Goal: Find specific fact: Find specific fact

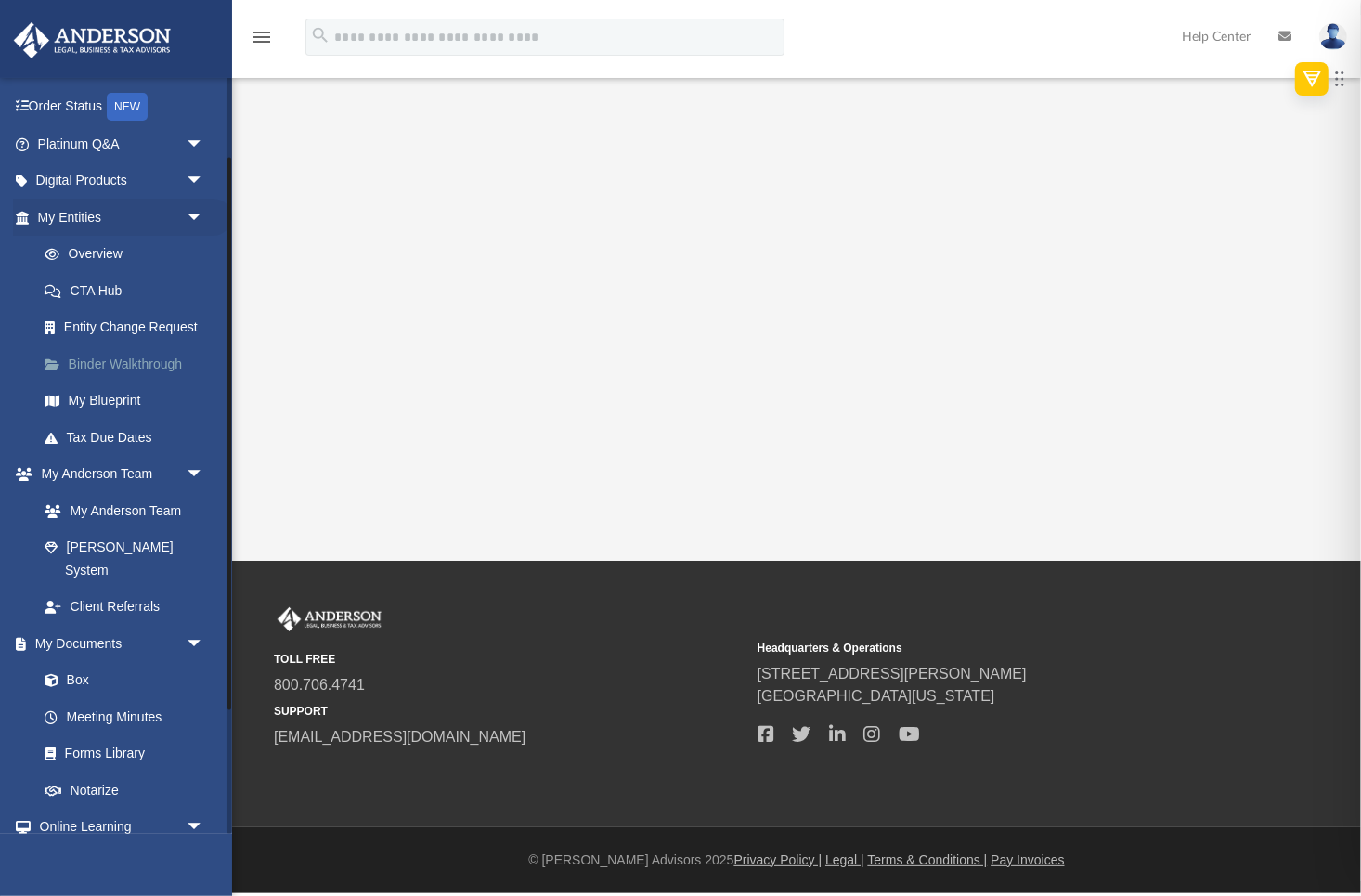
scroll to position [97, 0]
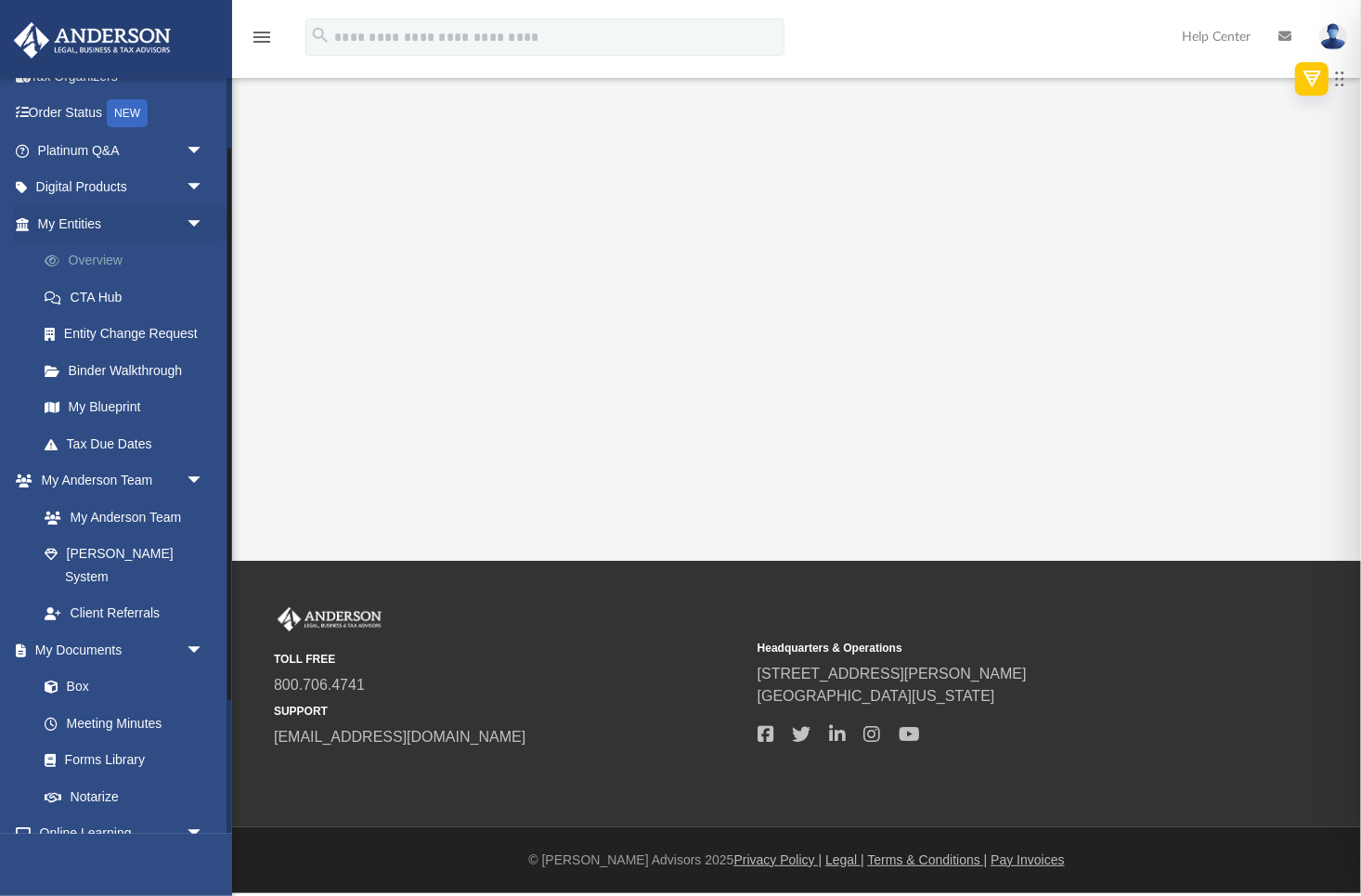
click at [106, 257] on link "Overview" at bounding box center [128, 261] width 206 height 37
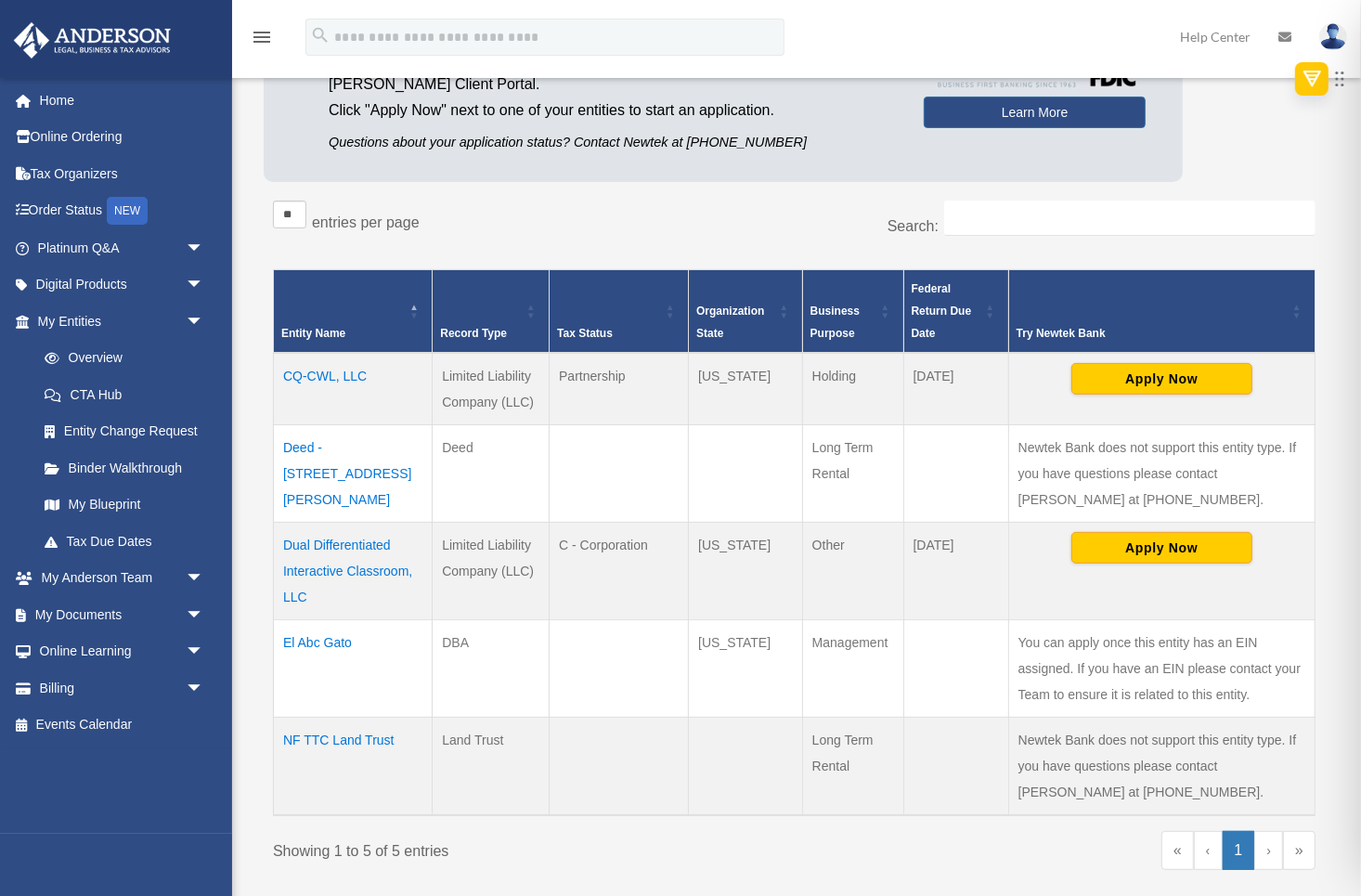
scroll to position [267, 0]
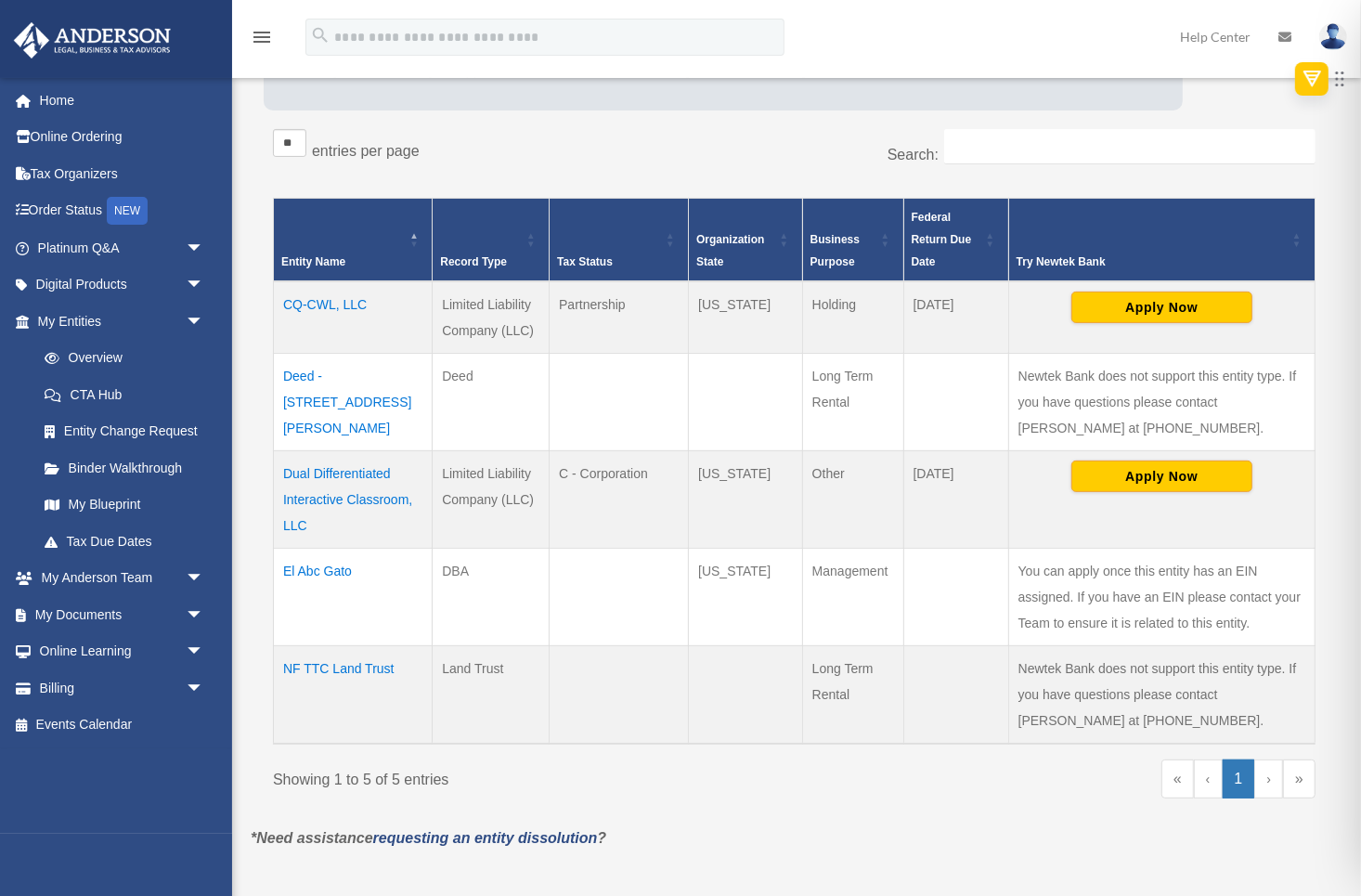
click at [360, 480] on td "Dual Differentiated Interactive Classroom, LLC" at bounding box center [353, 499] width 159 height 97
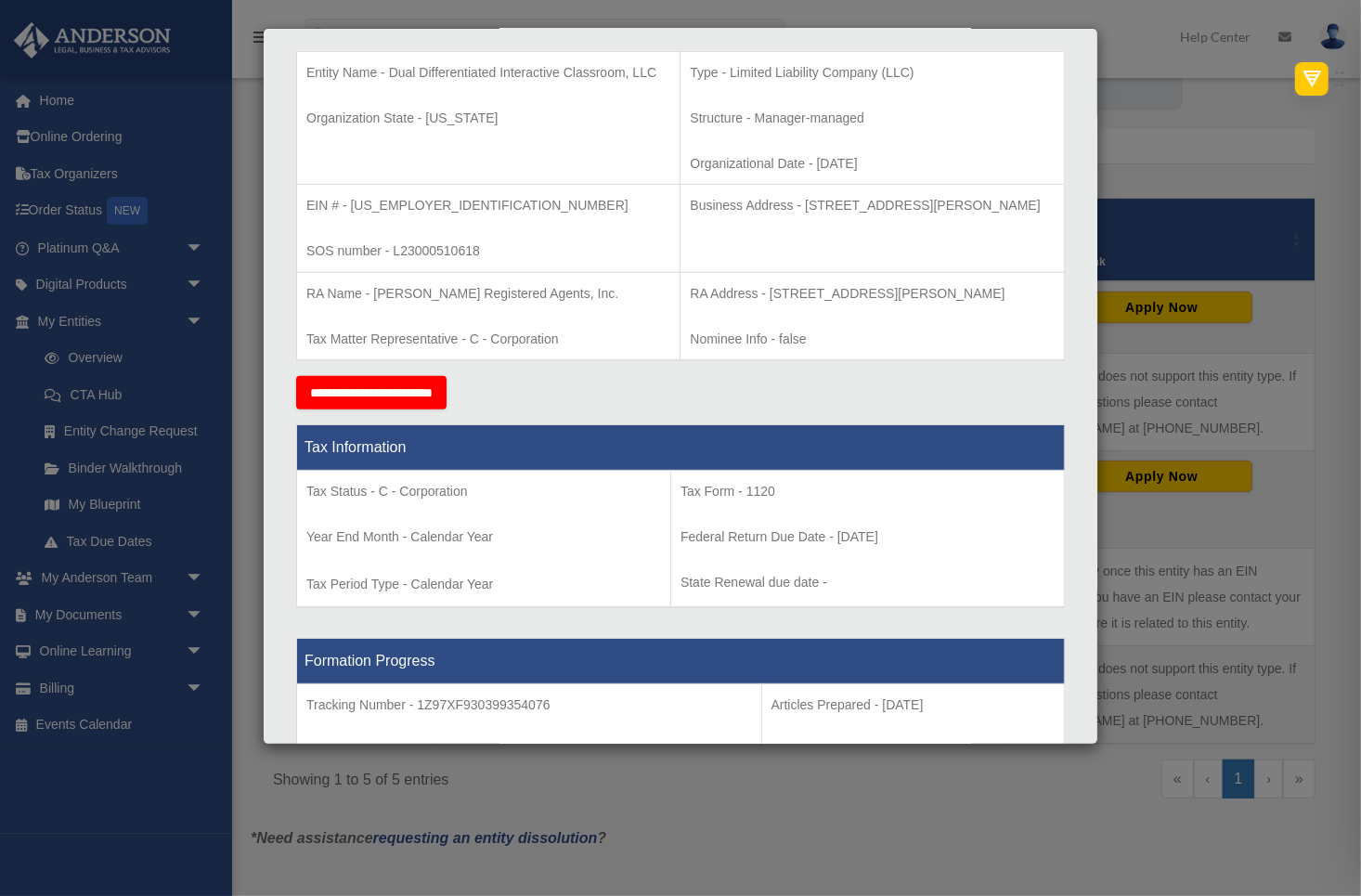
scroll to position [373, 0]
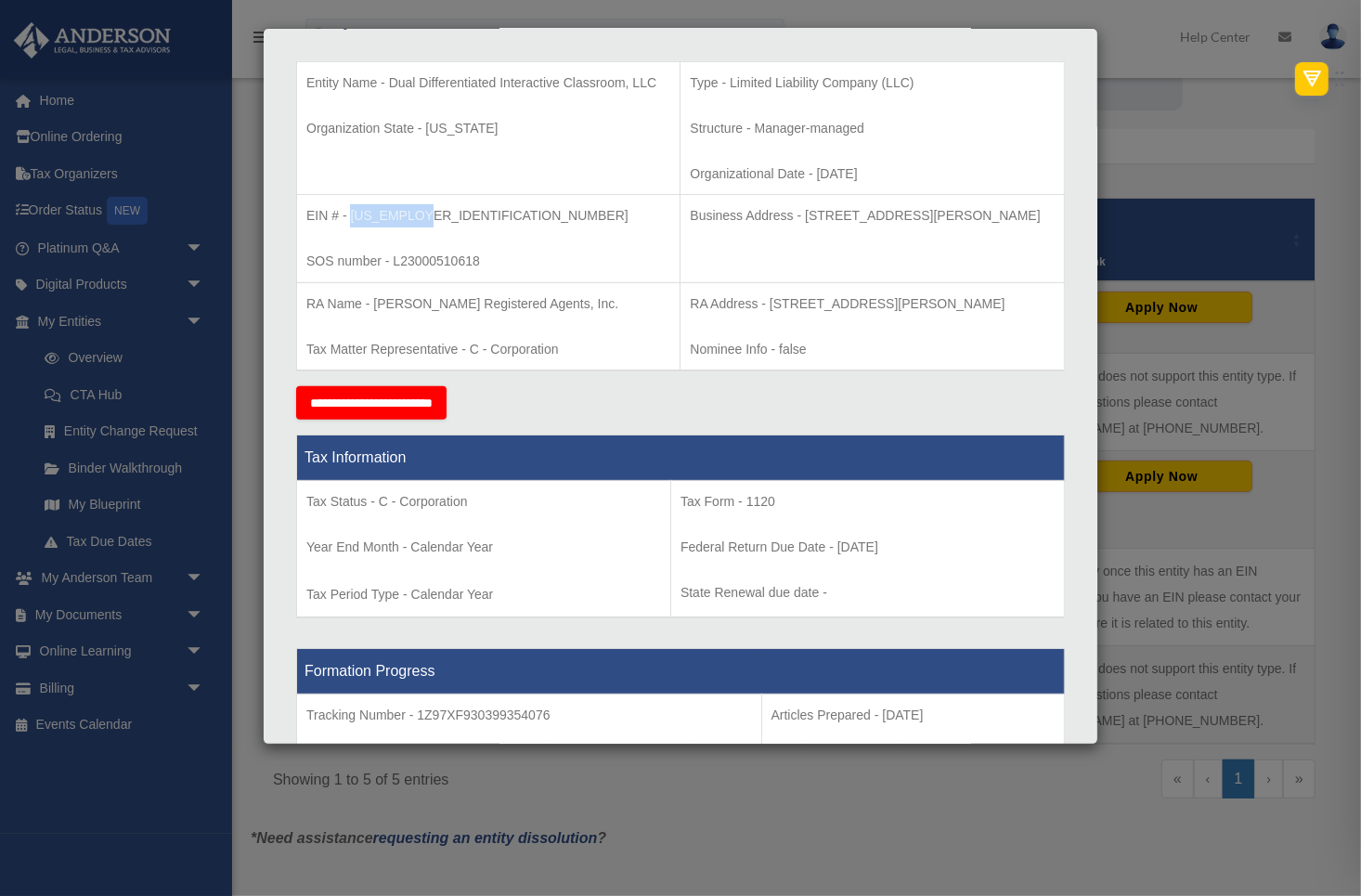
drag, startPoint x: 349, startPoint y: 214, endPoint x: 422, endPoint y: 218, distance: 73.1
click at [422, 218] on p "EIN # - [US_EMPLOYER_IDENTIFICATION_NUMBER]" at bounding box center [488, 215] width 364 height 23
copy p "[US_EMPLOYER_IDENTIFICATION_NUMBER]"
